Goal: Task Accomplishment & Management: Manage account settings

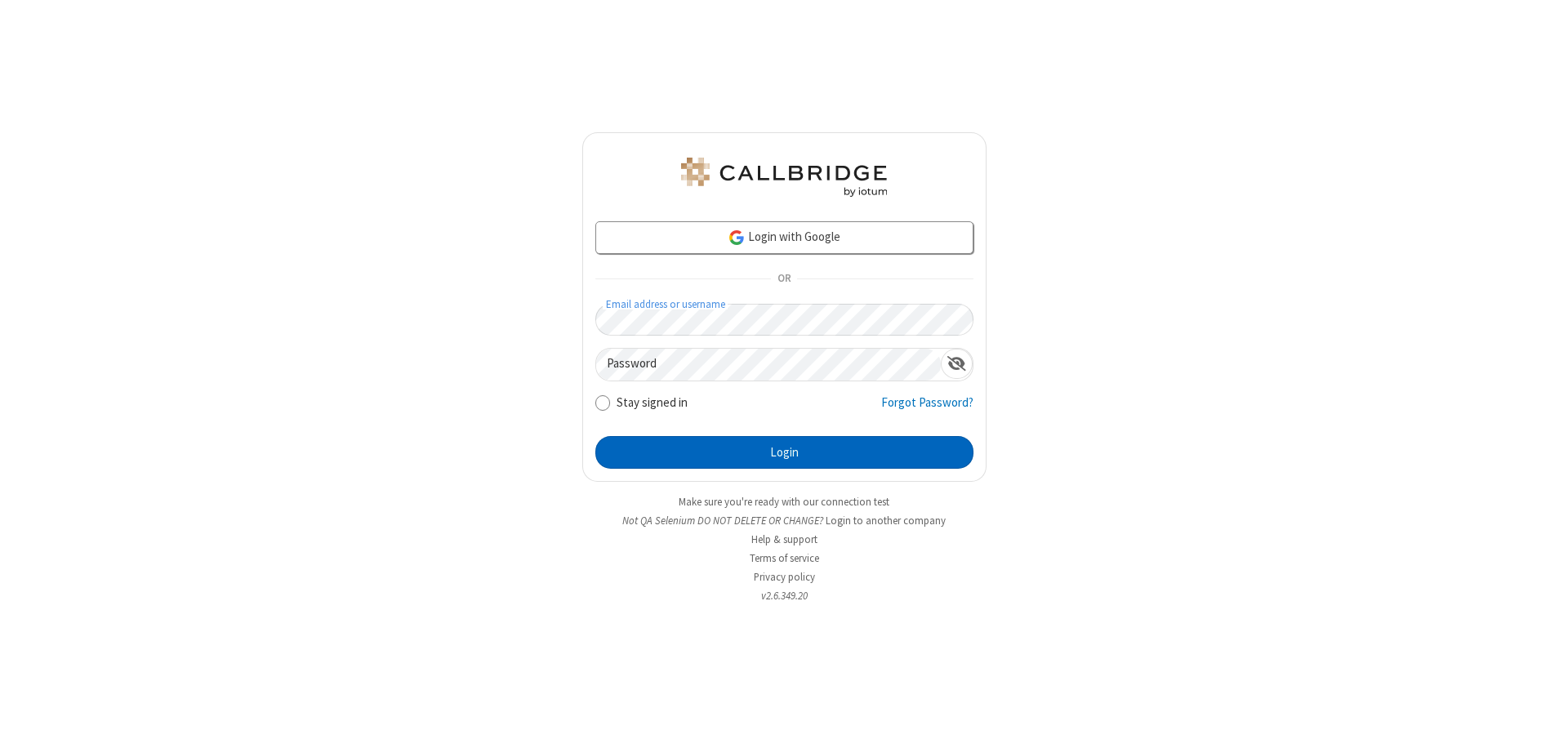
click at [784, 452] on button "Login" at bounding box center [784, 452] width 379 height 33
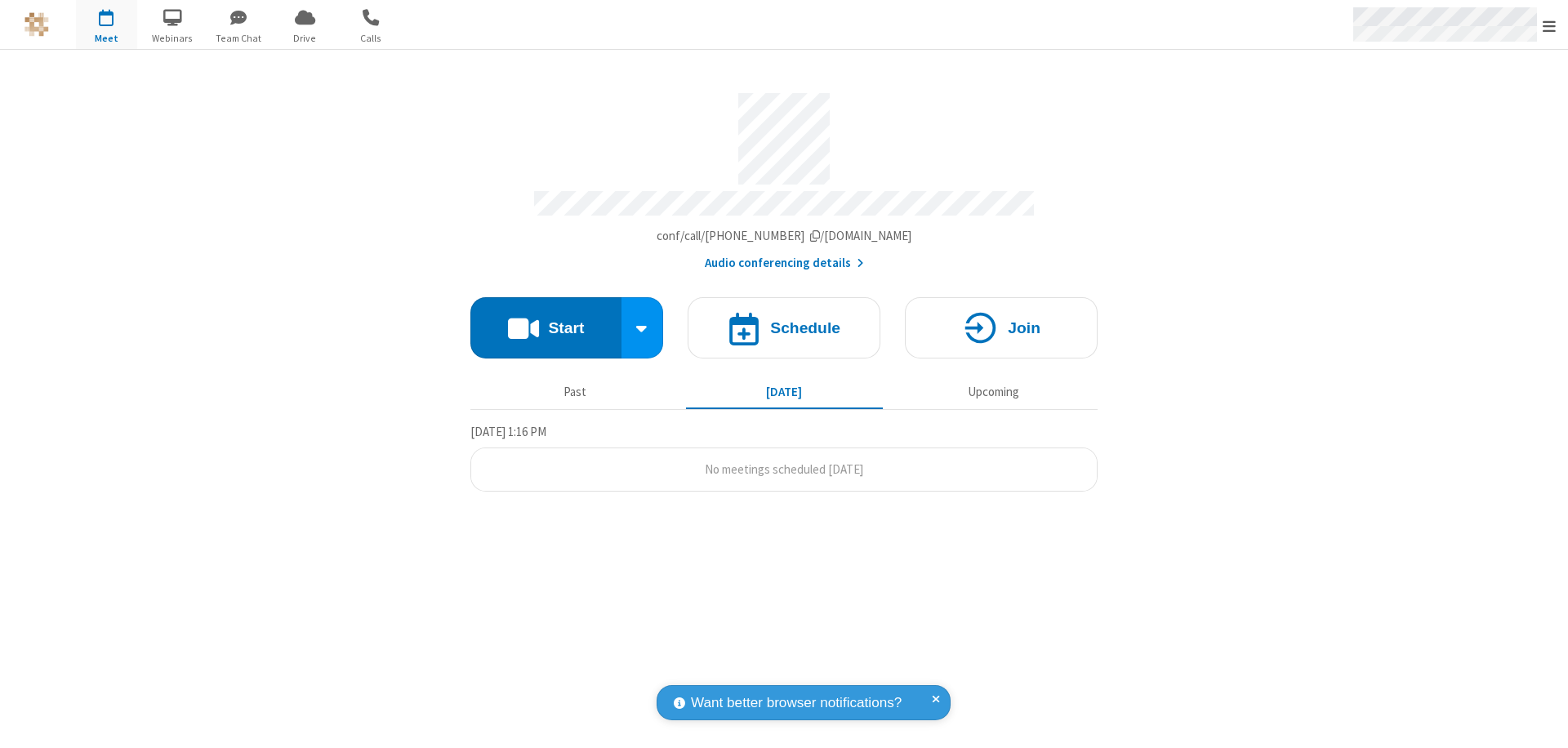
click at [1549, 24] on span "Open menu" at bounding box center [1549, 26] width 13 height 17
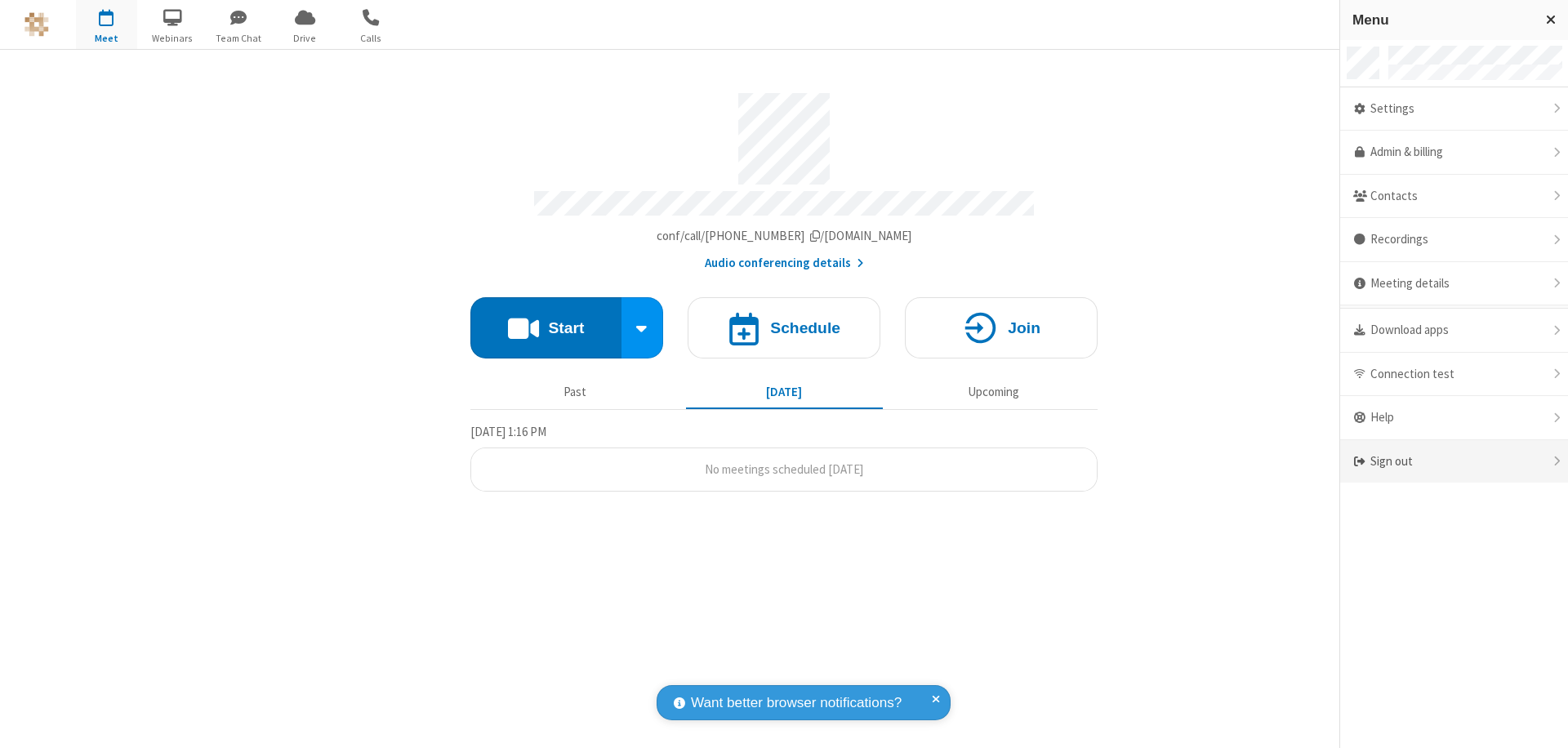
click at [1521, 461] on div "Sign out" at bounding box center [1454, 462] width 228 height 43
